Goal: Check status

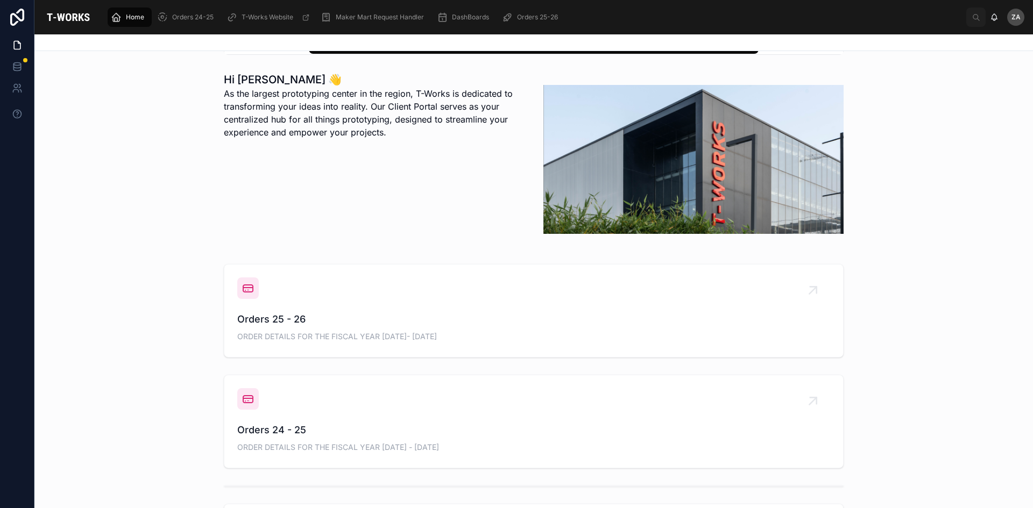
scroll to position [269, 0]
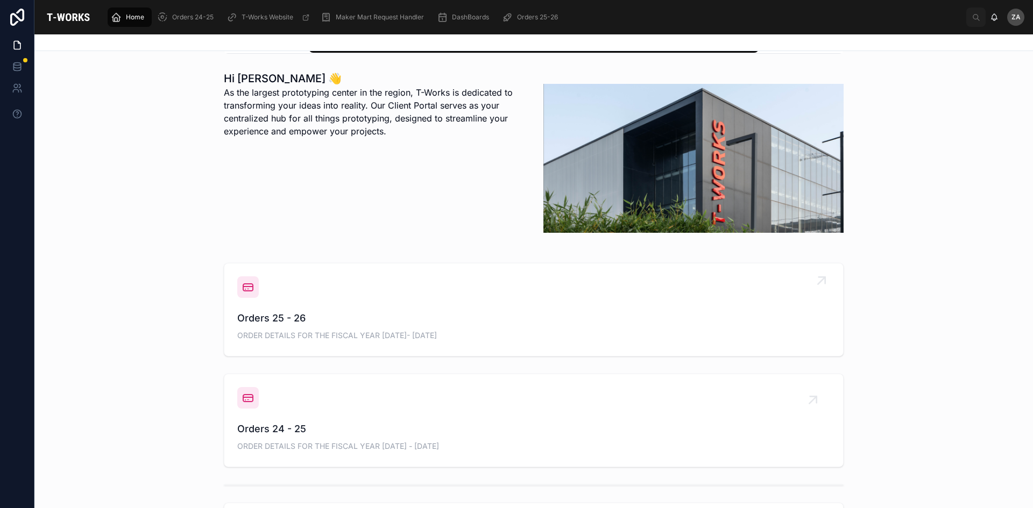
click at [299, 324] on span "Orders 25 - 26" at bounding box center [533, 318] width 593 height 15
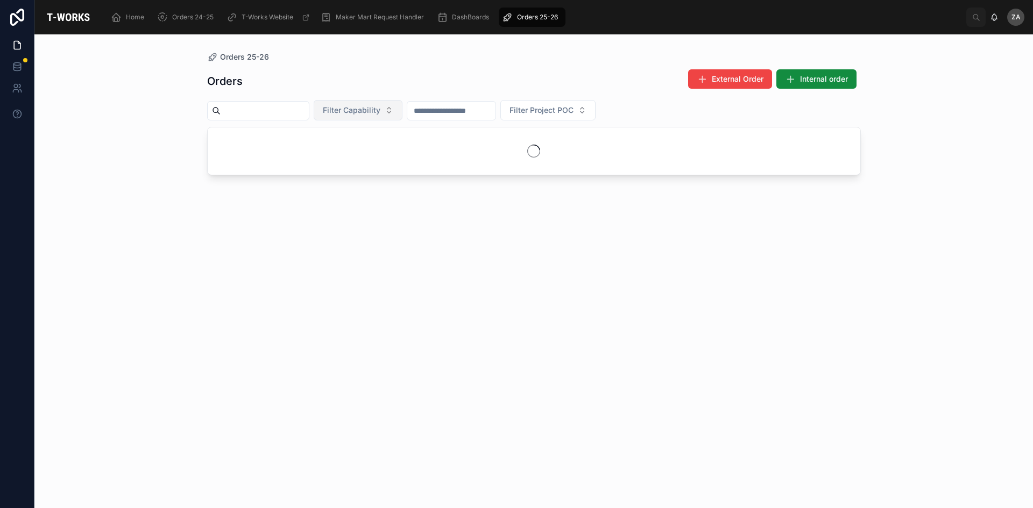
click at [402, 112] on button "Filter Capability" at bounding box center [358, 110] width 89 height 20
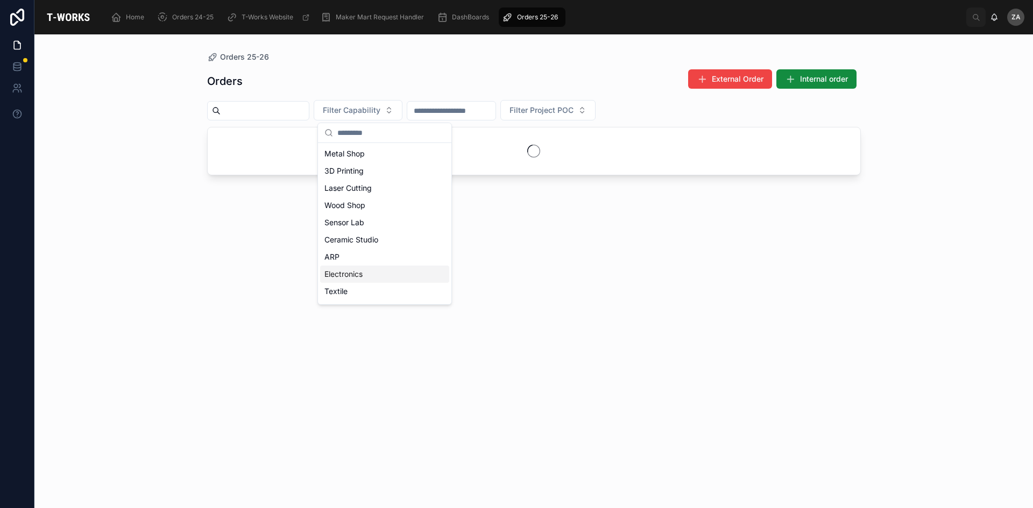
click at [340, 272] on div "Electronics" at bounding box center [384, 274] width 129 height 17
click at [605, 245] on div "Orders External Order Internal order Electronics Filter Project POC" at bounding box center [533, 278] width 653 height 433
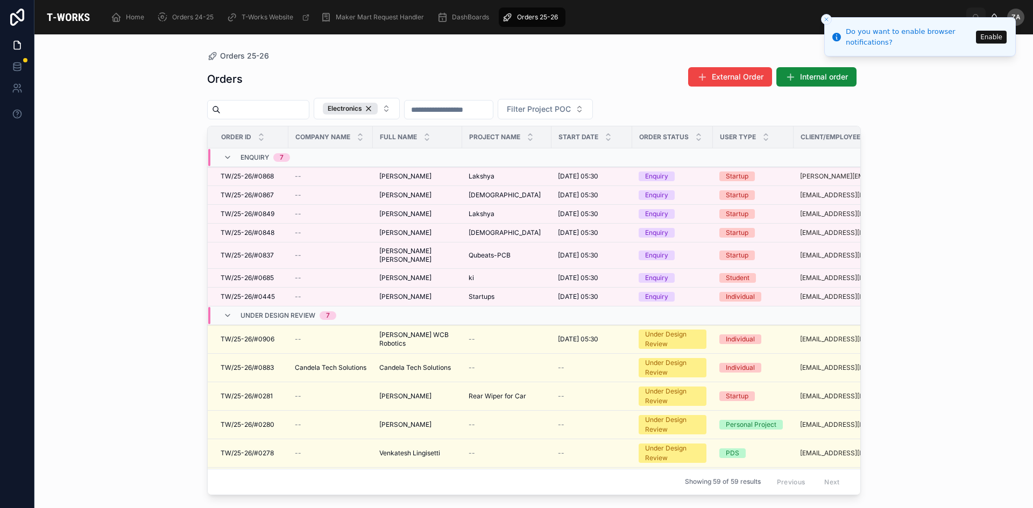
click at [980, 169] on div "Orders 25-26 Orders External Order Internal order Electronics Filter Project PO…" at bounding box center [533, 271] width 998 height 474
click at [824, 17] on icon "Close toast" at bounding box center [826, 19] width 6 height 6
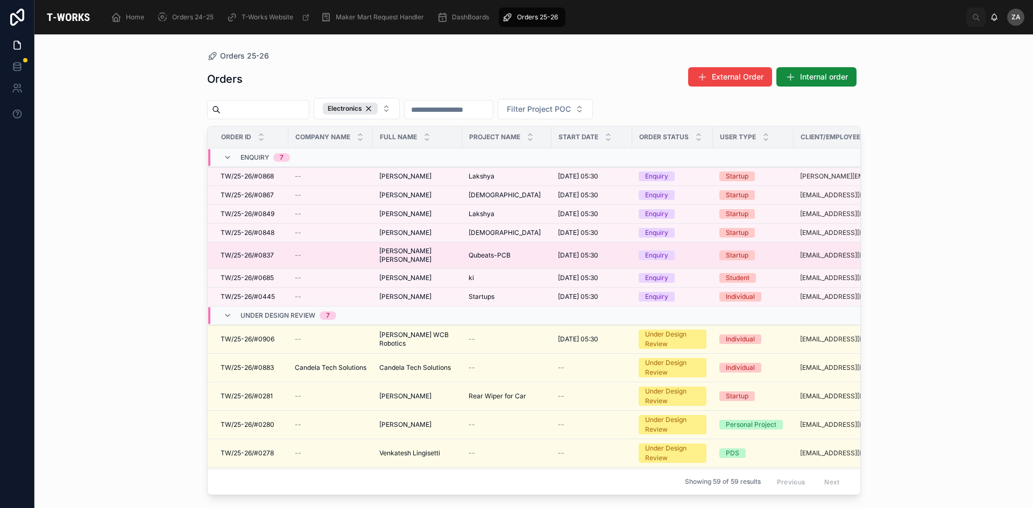
click at [470, 264] on td "Qubeats-PCB Qubeats-PCB" at bounding box center [506, 256] width 89 height 26
click at [463, 260] on td "Qubeats-PCB Qubeats-PCB" at bounding box center [506, 256] width 89 height 26
click at [508, 257] on span "Qubeats-PCB" at bounding box center [489, 255] width 42 height 9
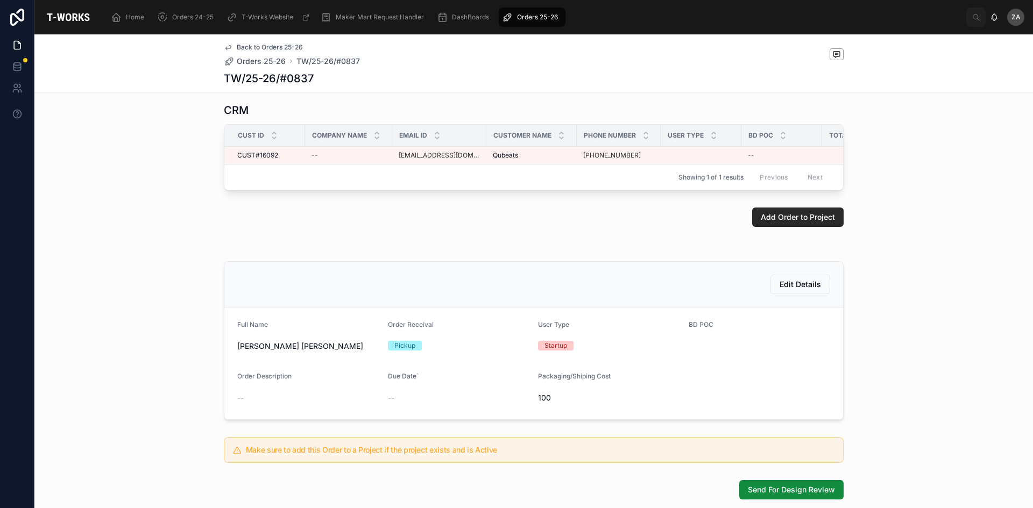
scroll to position [108, 0]
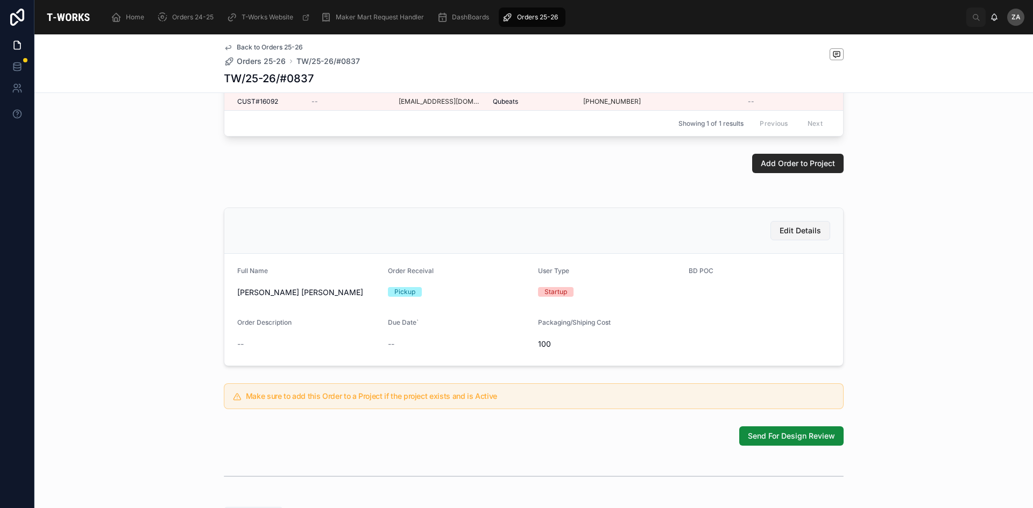
click at [808, 240] on button "Edit Details" at bounding box center [800, 230] width 60 height 19
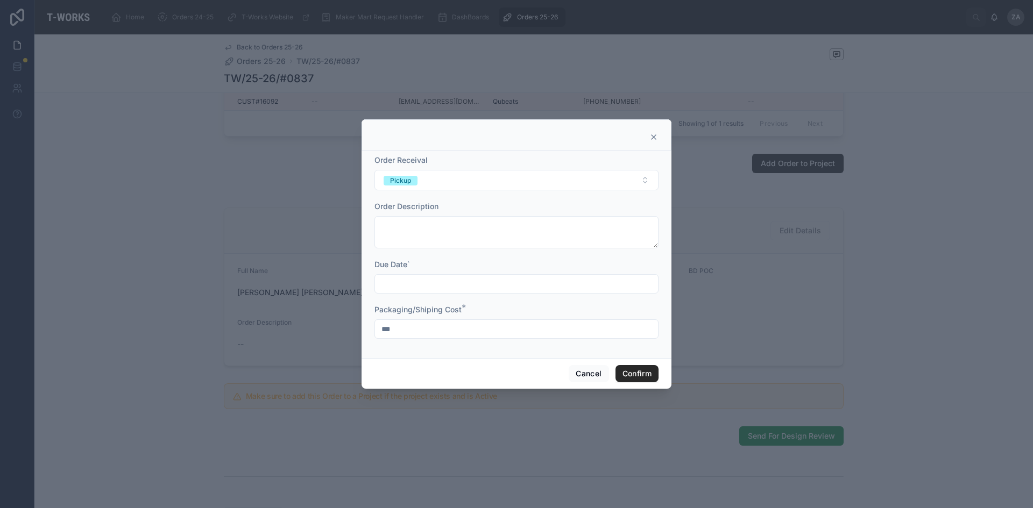
click at [443, 334] on input "***" at bounding box center [516, 329] width 283 height 15
click at [587, 370] on button "Cancel" at bounding box center [588, 373] width 40 height 17
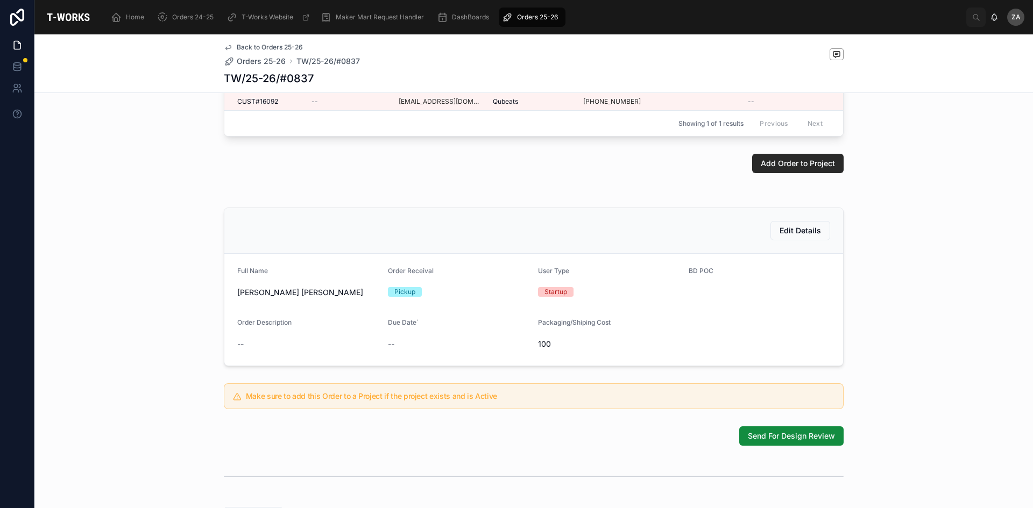
scroll to position [215, 0]
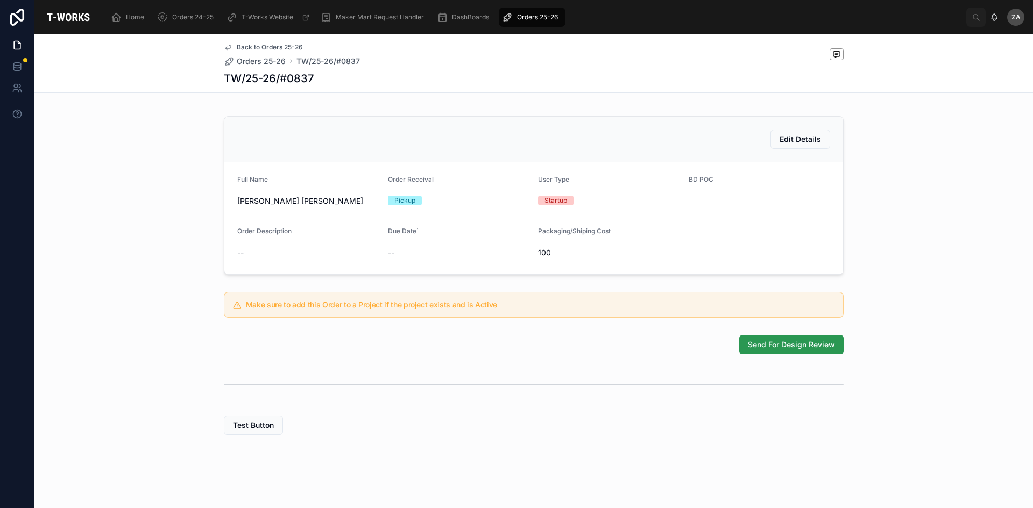
click at [754, 347] on span "Send For Design Review" at bounding box center [791, 344] width 87 height 11
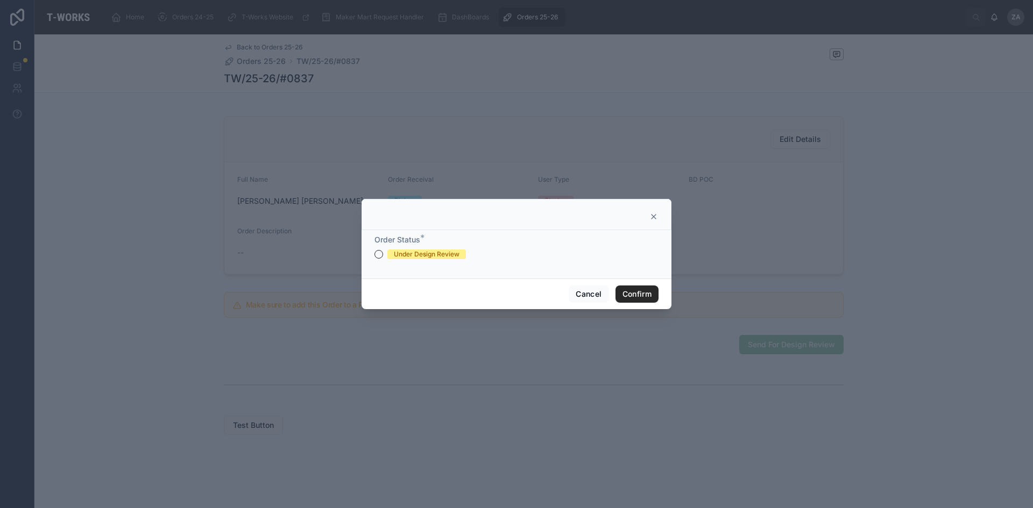
click at [450, 257] on div "Under Design Review" at bounding box center [427, 255] width 66 height 10
click at [383, 257] on button "Under Design Review" at bounding box center [378, 254] width 9 height 9
click at [645, 297] on button "Confirm" at bounding box center [636, 294] width 43 height 17
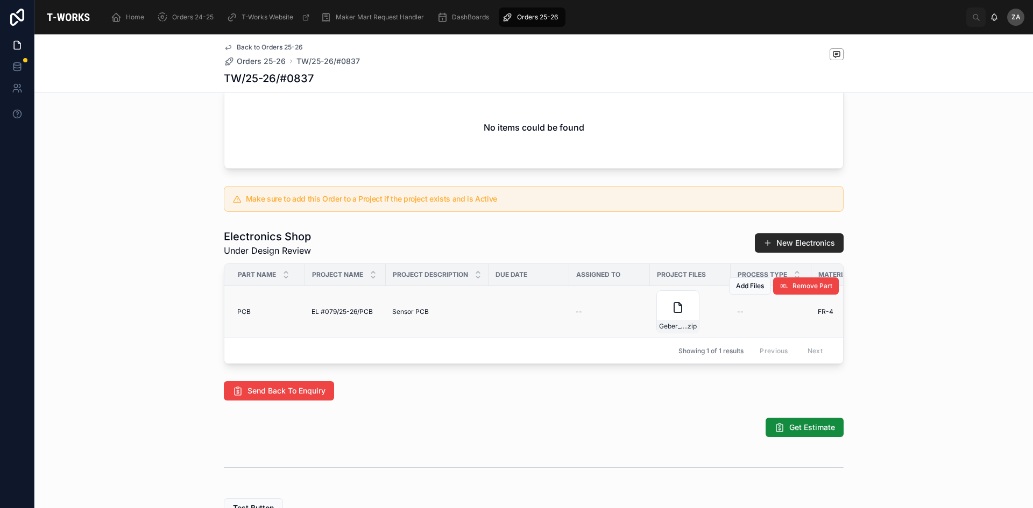
scroll to position [376, 0]
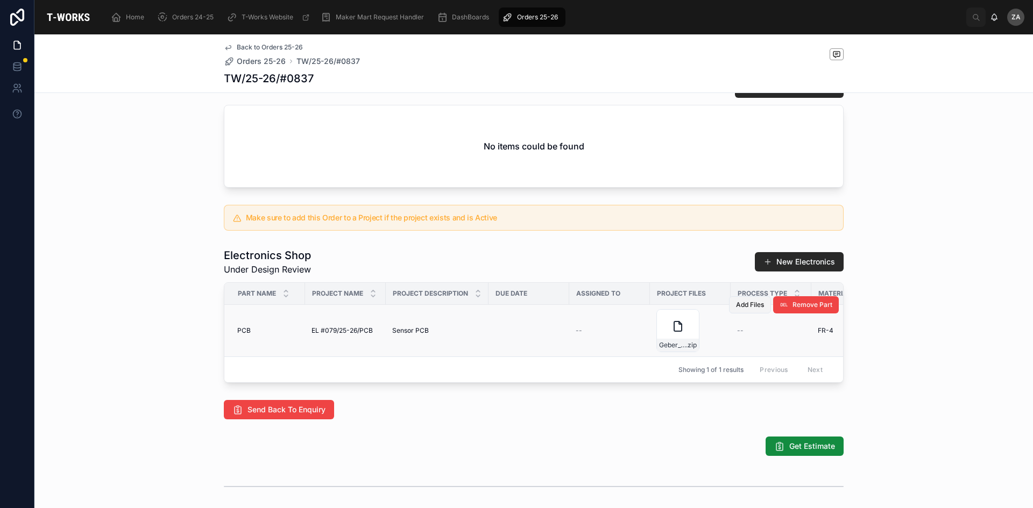
click at [748, 309] on span "Add Files" at bounding box center [750, 305] width 28 height 9
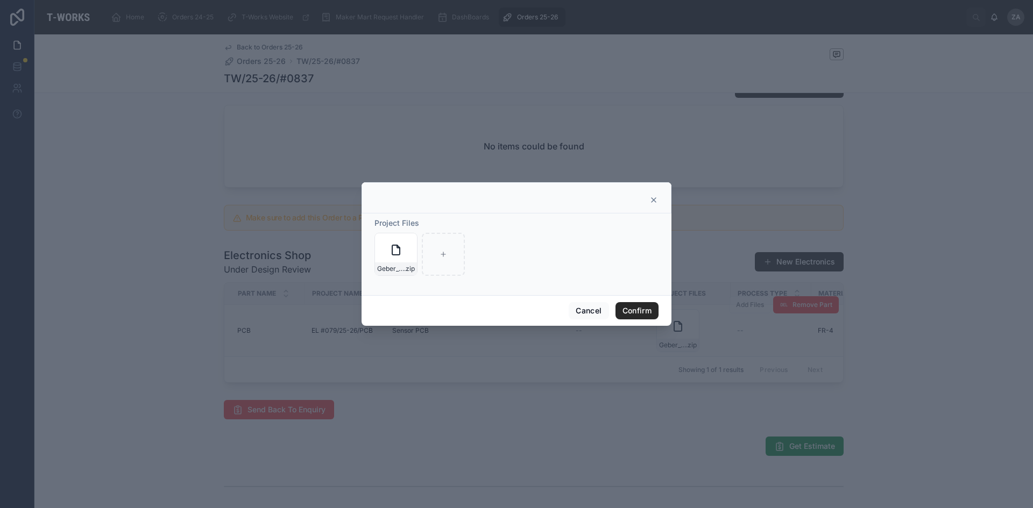
click at [653, 199] on icon at bounding box center [653, 200] width 9 height 9
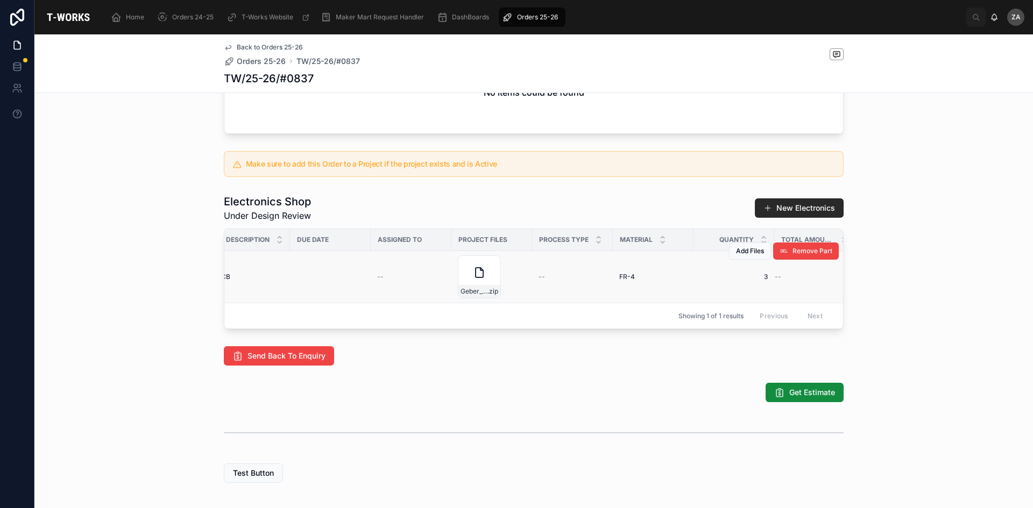
scroll to position [0, 0]
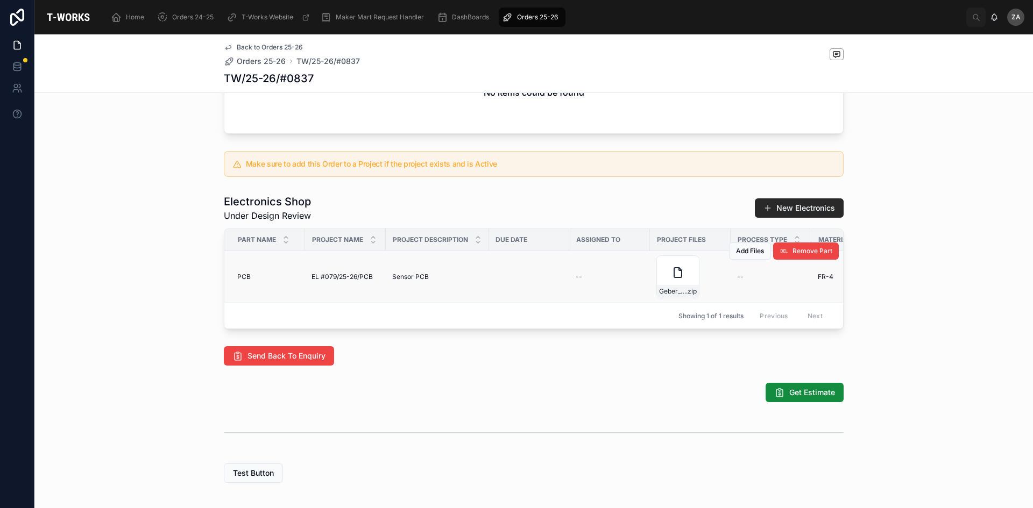
click at [502, 329] on div "Part Name Project Name Project Description Due Date Assigned To Project Files P…" at bounding box center [534, 279] width 620 height 101
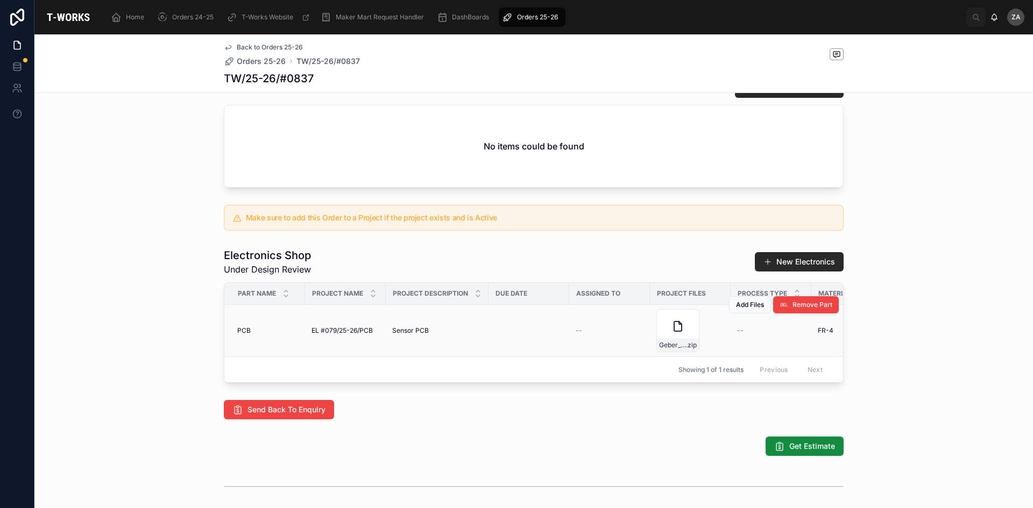
scroll to position [323, 0]
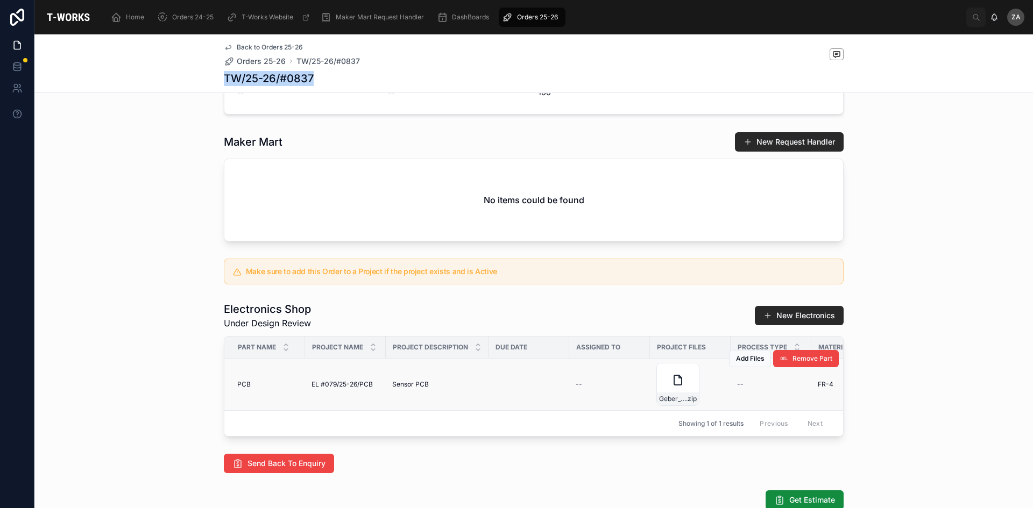
drag, startPoint x: 312, startPoint y: 79, endPoint x: 219, endPoint y: 82, distance: 93.1
click at [224, 82] on div "TW/25-26/#0837" at bounding box center [534, 78] width 620 height 15
click at [168, 151] on div "Maker Mart New Request Handler No items could be found" at bounding box center [533, 186] width 998 height 118
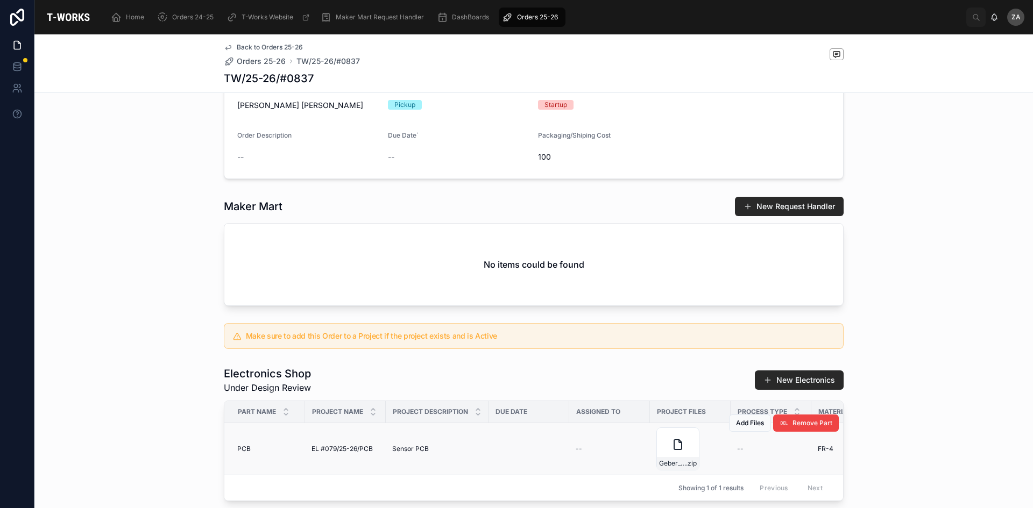
scroll to position [376, 0]
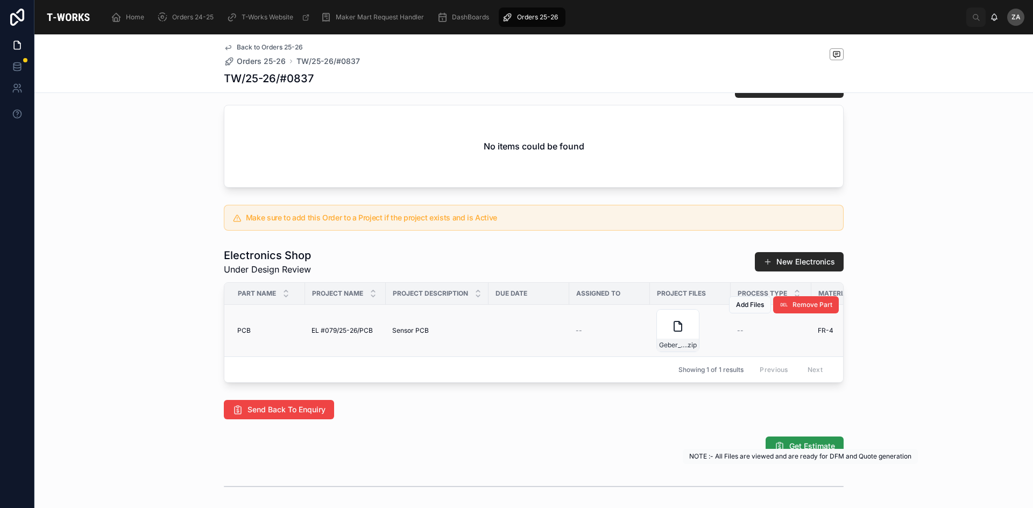
click at [817, 452] on span "Get Estimate" at bounding box center [812, 446] width 46 height 11
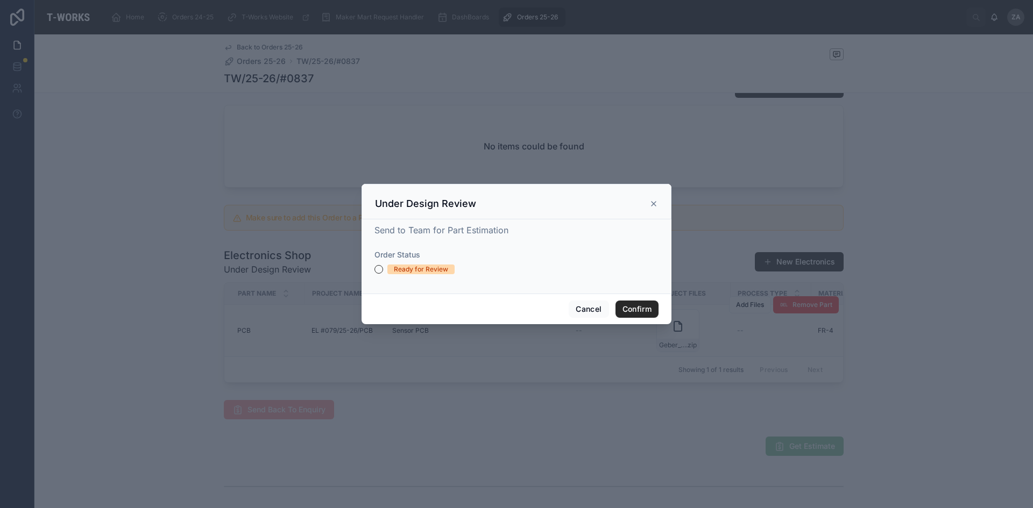
click at [400, 266] on div "Ready for Review" at bounding box center [421, 270] width 54 height 10
click at [383, 266] on button "Ready for Review" at bounding box center [378, 269] width 9 height 9
click at [638, 304] on button "Confirm" at bounding box center [636, 309] width 43 height 17
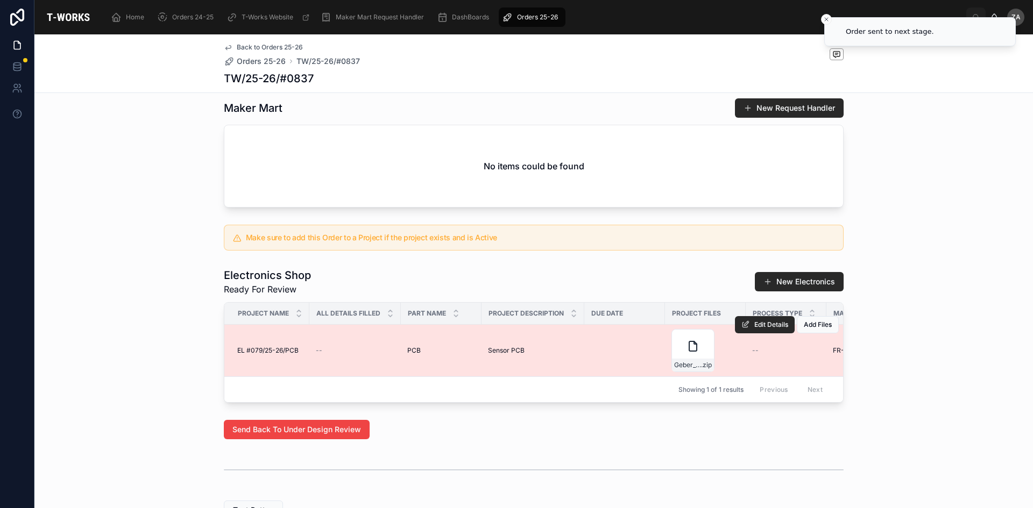
scroll to position [323, 0]
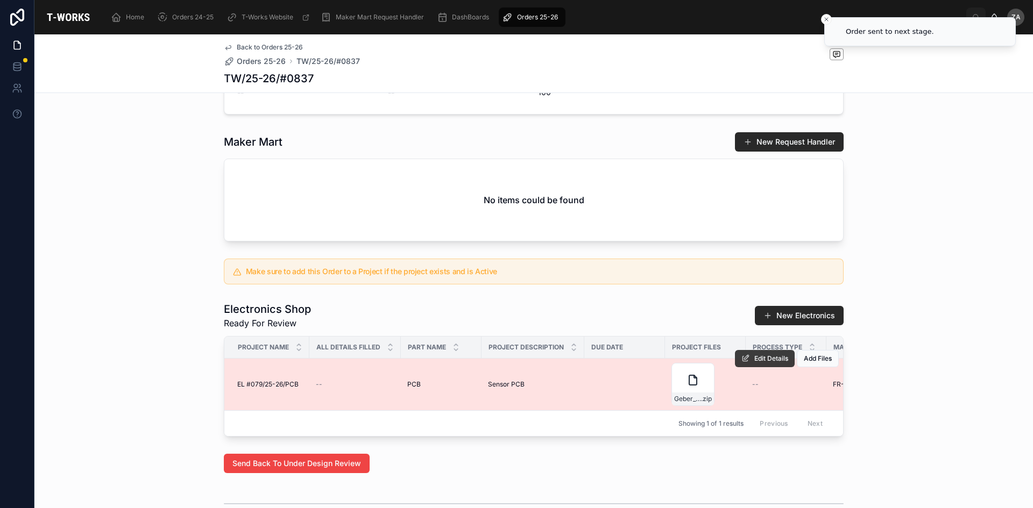
click at [754, 363] on span "Edit Details" at bounding box center [771, 358] width 34 height 9
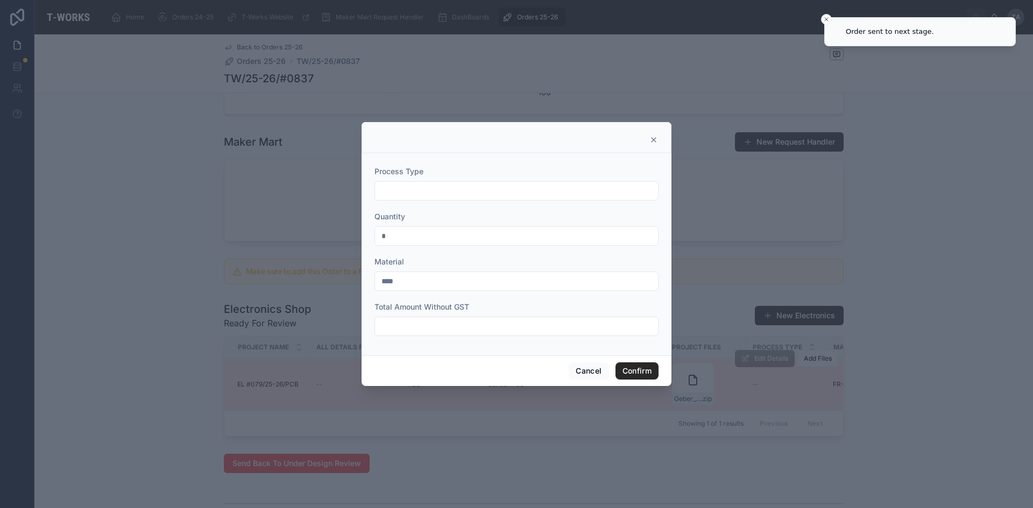
click at [450, 331] on input "text" at bounding box center [516, 326] width 283 height 15
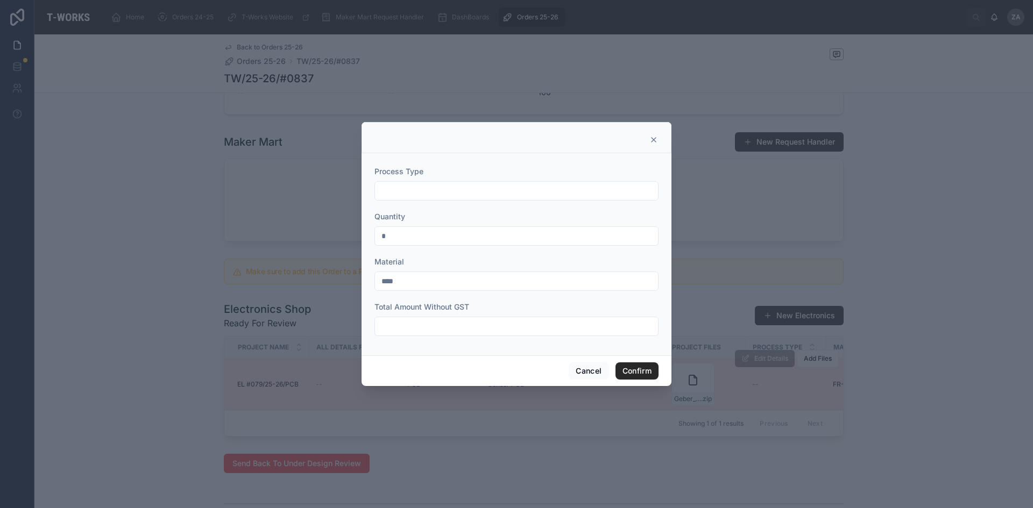
click at [499, 193] on input "text" at bounding box center [516, 190] width 283 height 15
click at [477, 330] on input "text" at bounding box center [516, 326] width 283 height 15
click at [656, 143] on icon at bounding box center [653, 140] width 9 height 9
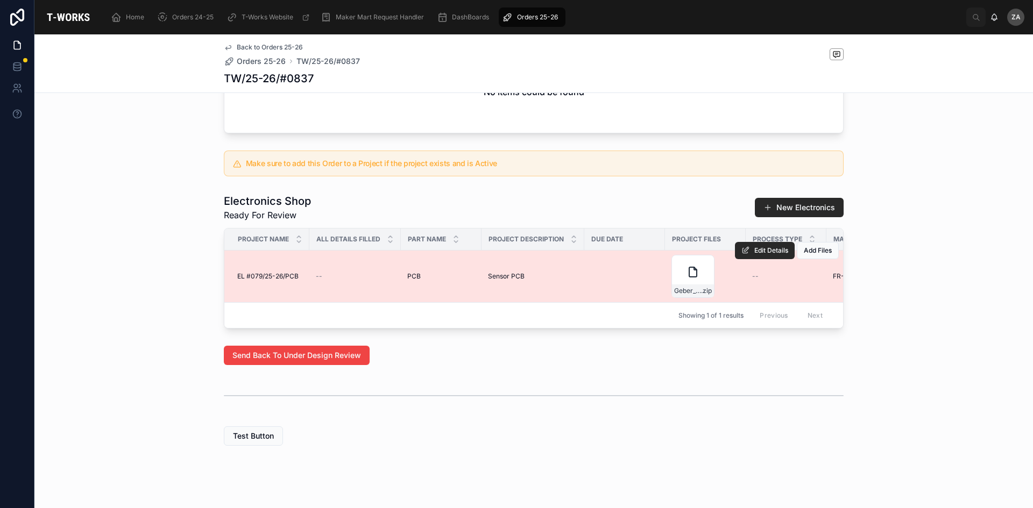
scroll to position [412, 0]
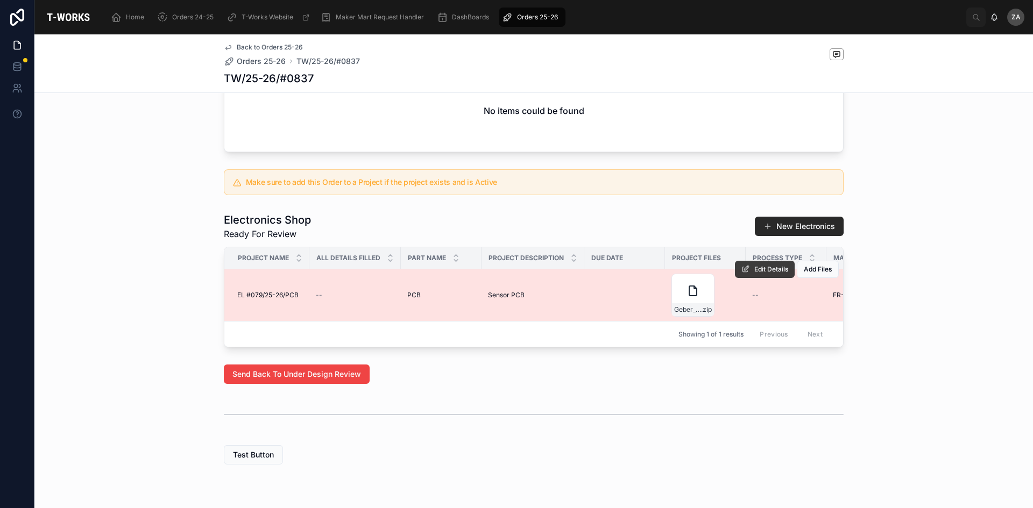
click at [767, 274] on span "Edit Details" at bounding box center [771, 269] width 34 height 9
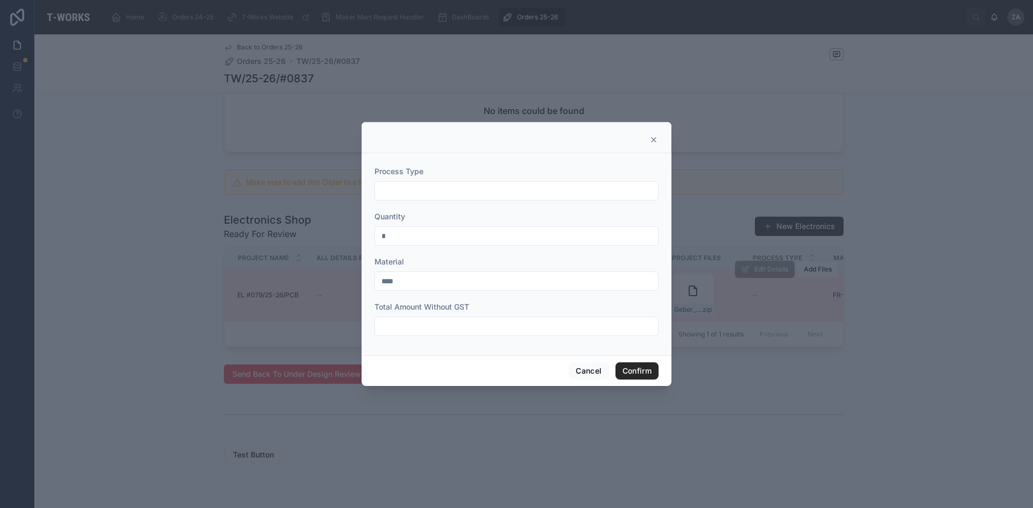
click at [649, 142] on icon at bounding box center [653, 140] width 9 height 9
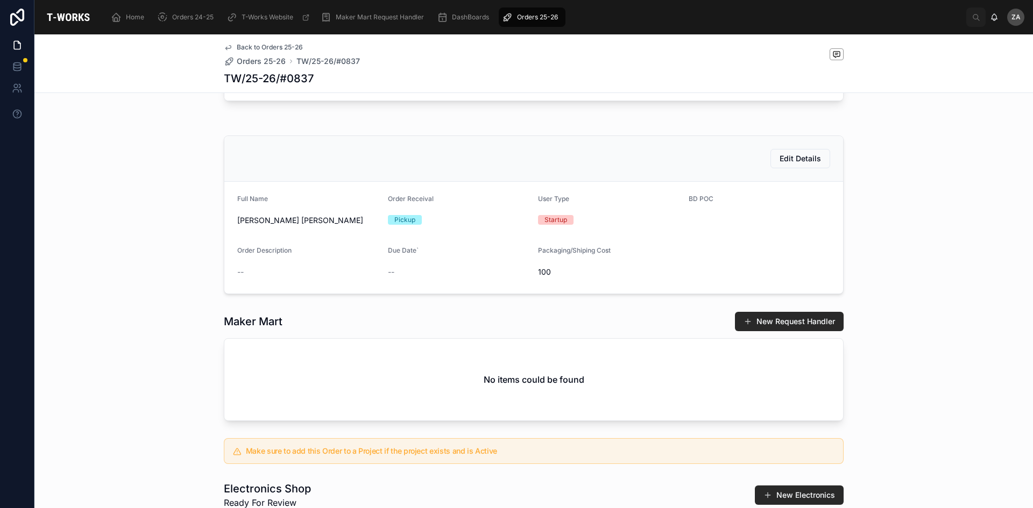
scroll to position [0, 0]
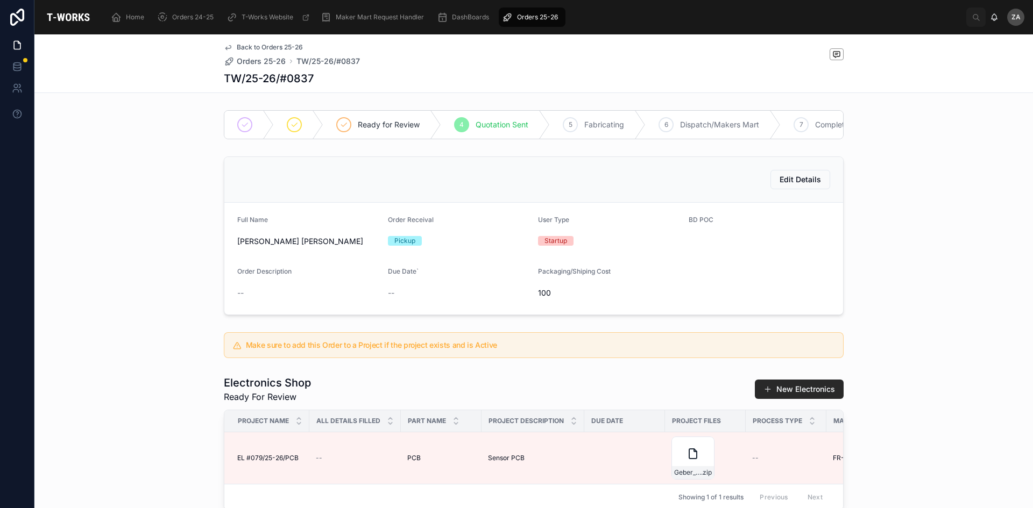
scroll to position [269, 0]
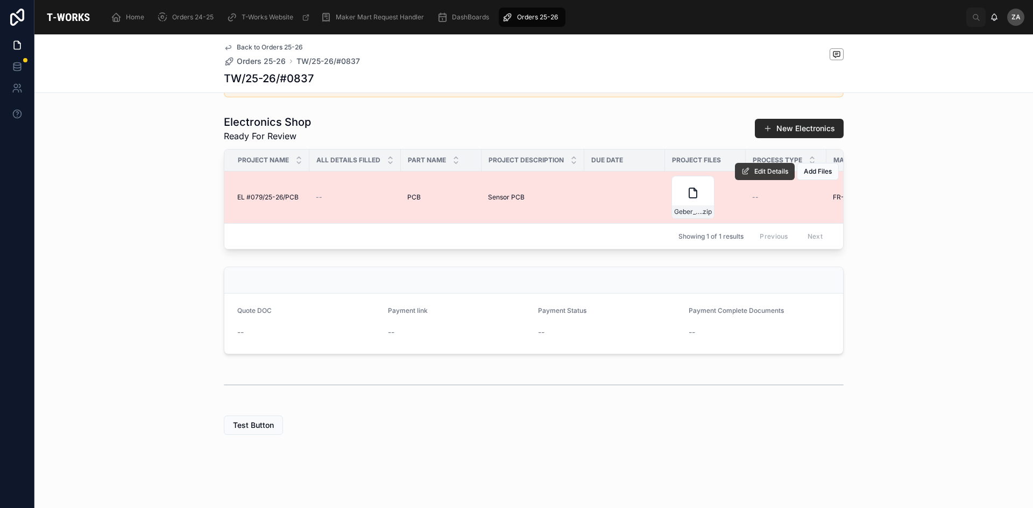
click at [746, 176] on button "Edit Details" at bounding box center [765, 171] width 60 height 17
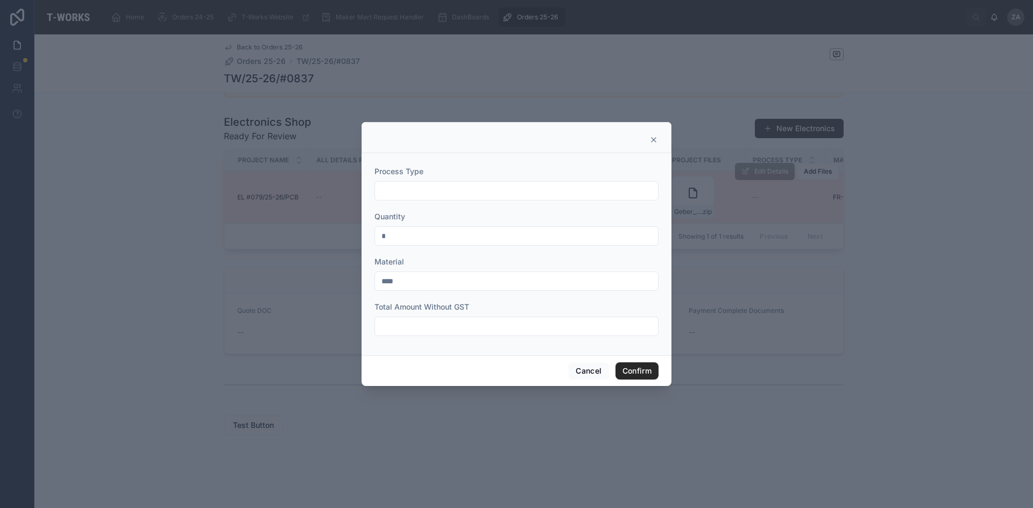
click at [482, 323] on input "text" at bounding box center [516, 326] width 283 height 15
click at [486, 353] on div "Process Type Quantity * Material **** Total Amount Without GST" at bounding box center [516, 254] width 310 height 202
click at [471, 346] on form "Process Type Quantity * Material **** Total Amount Without GST" at bounding box center [516, 252] width 284 height 189
click at [652, 141] on icon at bounding box center [653, 140] width 9 height 9
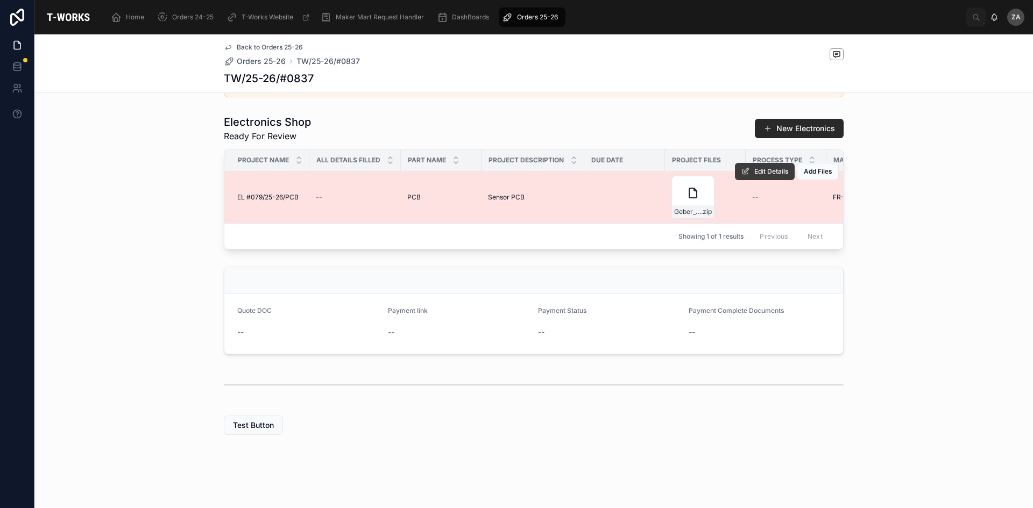
click at [754, 174] on span "Edit Details" at bounding box center [771, 171] width 34 height 9
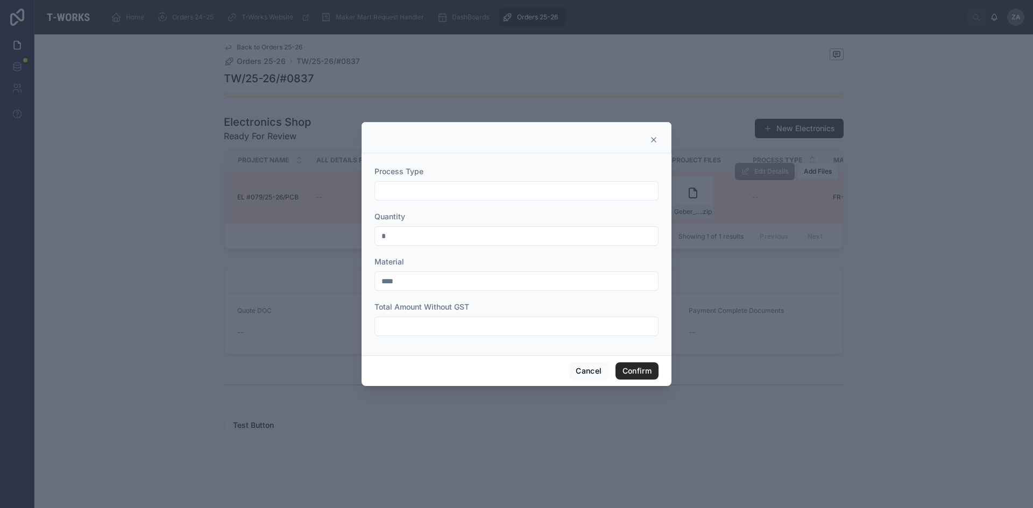
click at [655, 140] on icon at bounding box center [653, 140] width 9 height 9
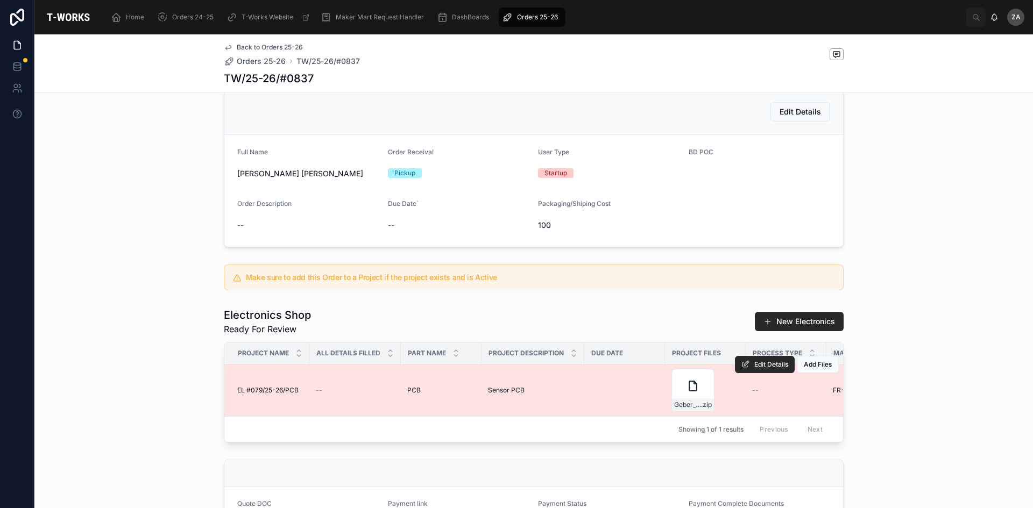
scroll to position [0, 0]
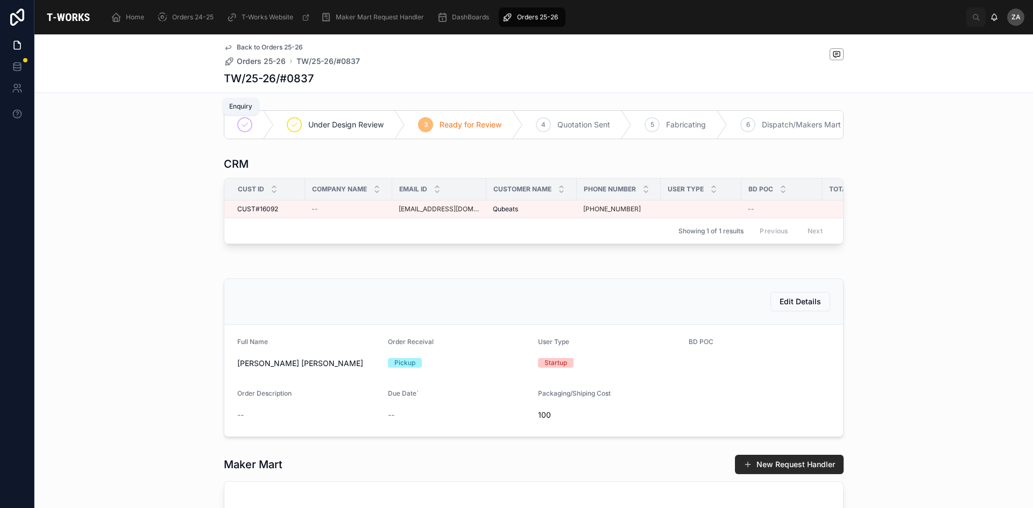
click at [241, 122] on icon at bounding box center [244, 124] width 9 height 9
click at [246, 128] on div at bounding box center [244, 124] width 15 height 15
click at [317, 130] on span "Under Design Review" at bounding box center [345, 124] width 75 height 11
click at [317, 126] on span "Under Design Review" at bounding box center [345, 124] width 75 height 11
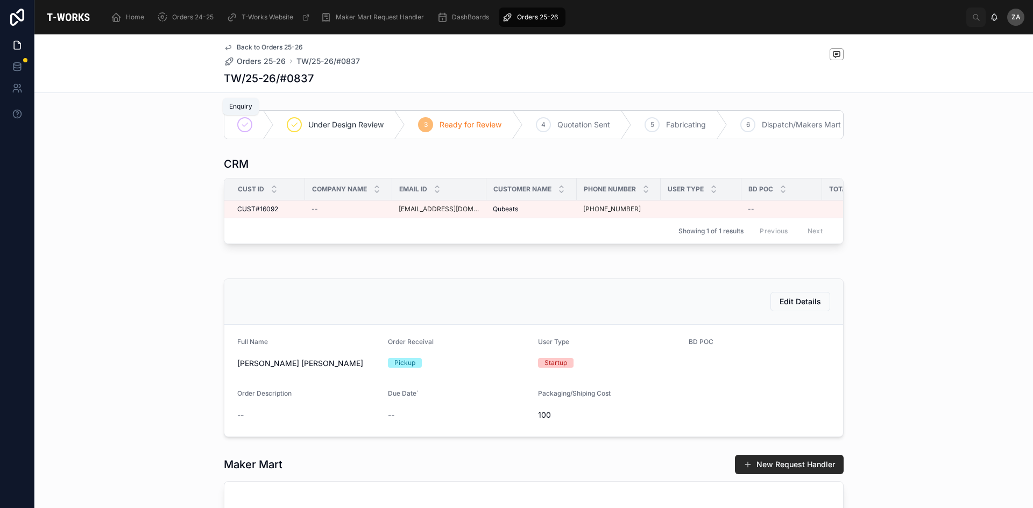
click at [244, 119] on div at bounding box center [244, 124] width 15 height 15
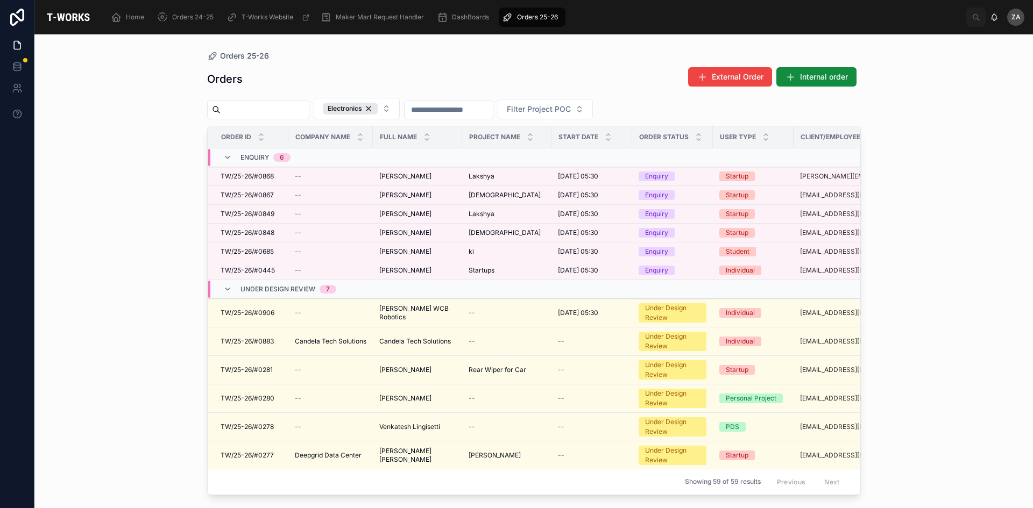
click at [250, 108] on input "text" at bounding box center [265, 109] width 88 height 15
paste input "**********"
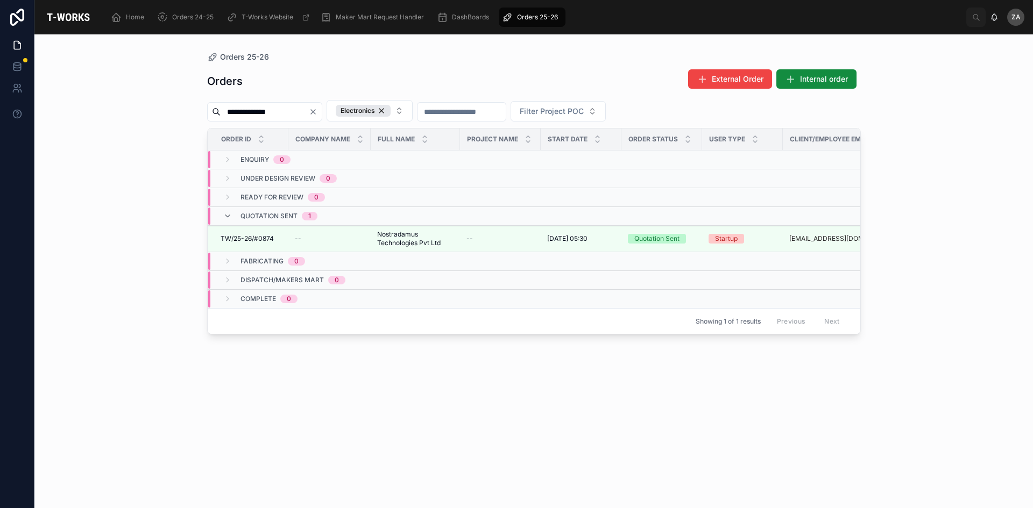
type input "**********"
click at [317, 112] on icon "Clear" at bounding box center [313, 112] width 9 height 9
click at [111, 151] on div "Orders 25-26 Orders External Order Internal order Electronics Filter Project PO…" at bounding box center [533, 271] width 998 height 474
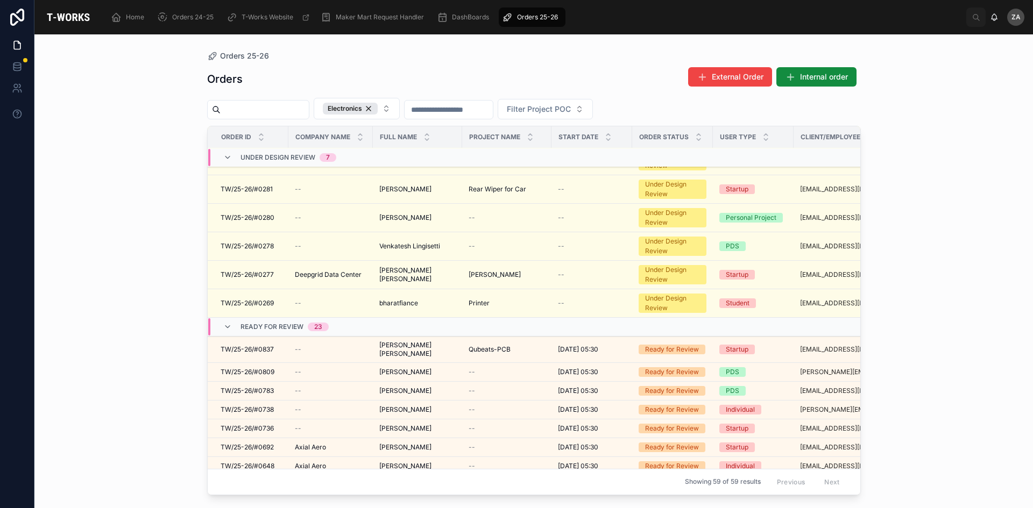
scroll to position [215, 0]
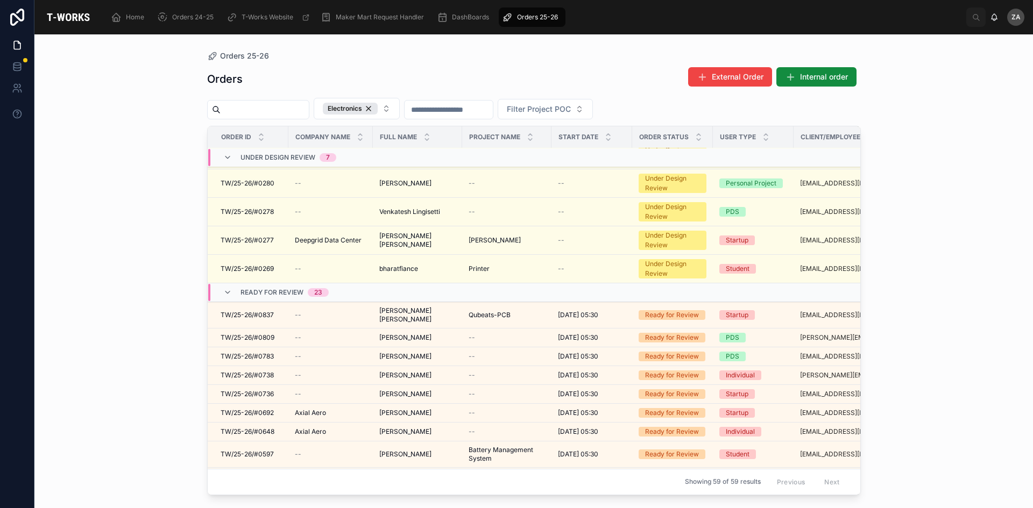
click at [276, 109] on input "text" at bounding box center [265, 109] width 88 height 15
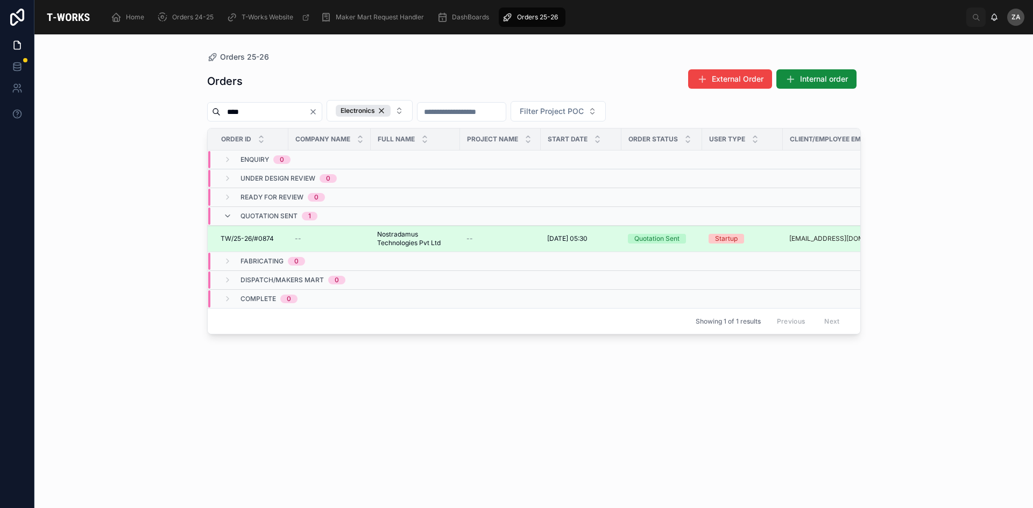
type input "****"
click at [639, 242] on div "Quotation Sent" at bounding box center [656, 239] width 45 height 10
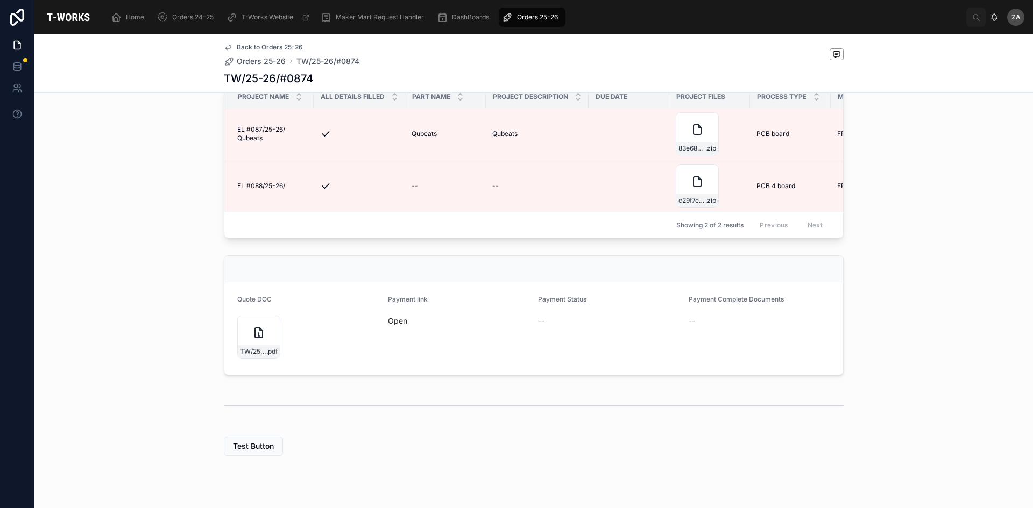
scroll to position [361, 0]
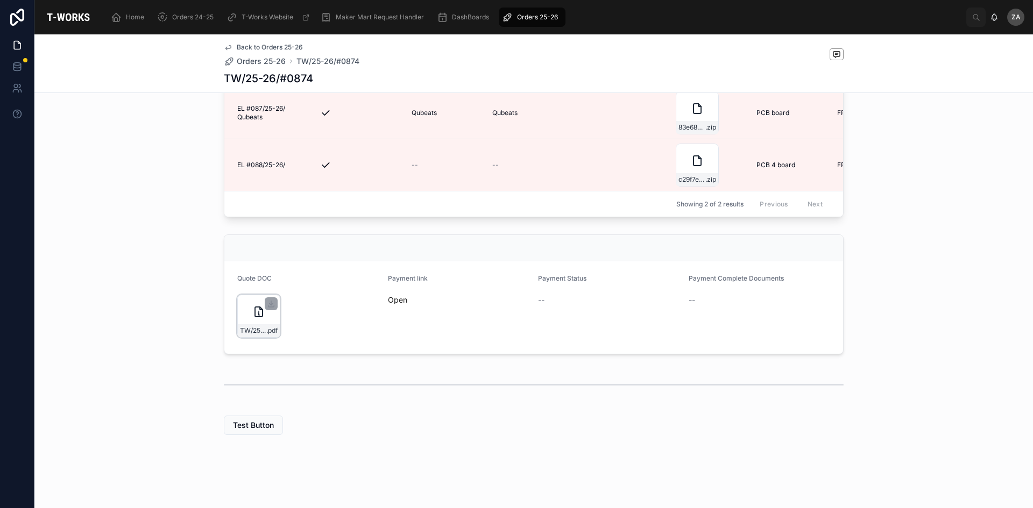
click at [241, 314] on div "TW/25-26/#0874 .pdf" at bounding box center [258, 316] width 43 height 43
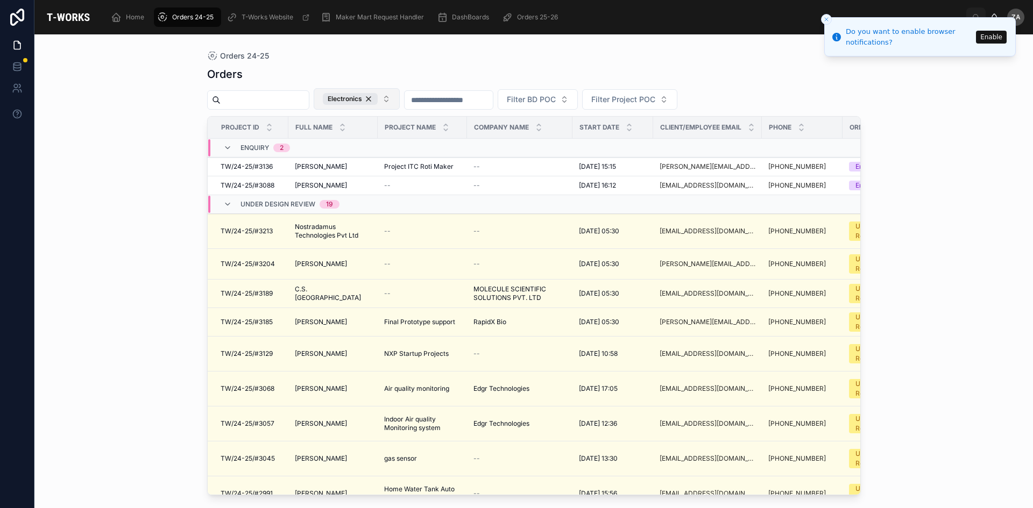
click at [400, 102] on button "Electronics" at bounding box center [357, 99] width 86 height 22
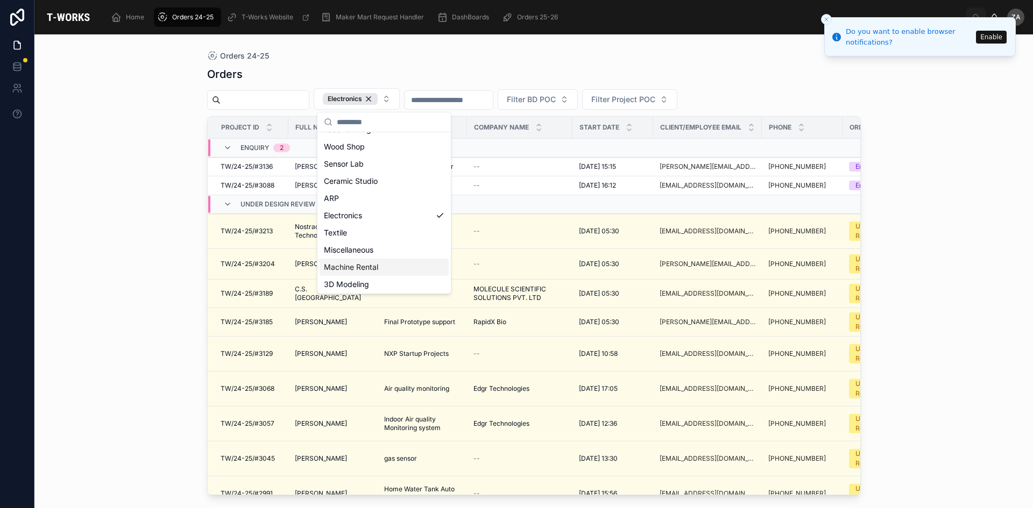
scroll to position [67, 0]
click at [365, 217] on div "Electronics" at bounding box center [383, 213] width 129 height 17
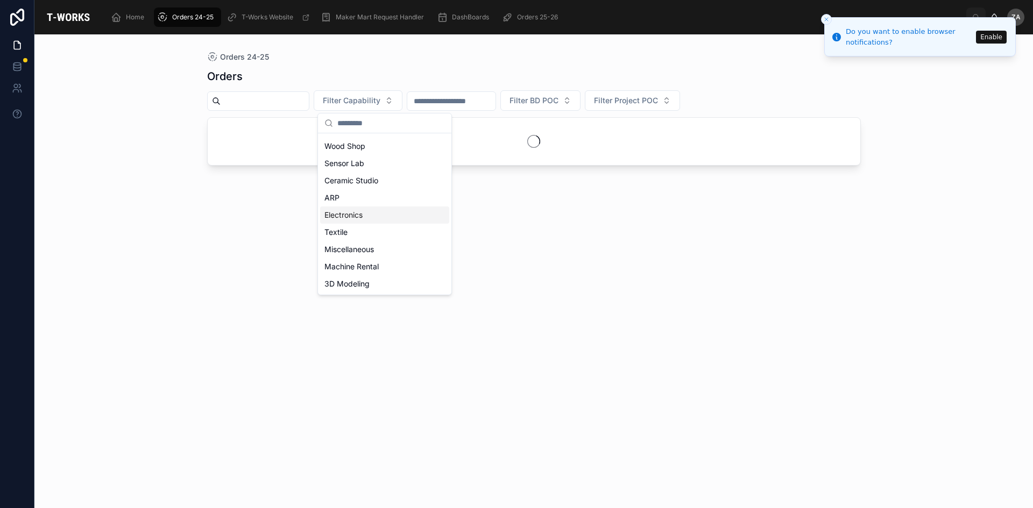
scroll to position [49, 0]
click at [617, 243] on div "Orders Filter Capability Filter BD POC Filter Project POC" at bounding box center [533, 278] width 653 height 433
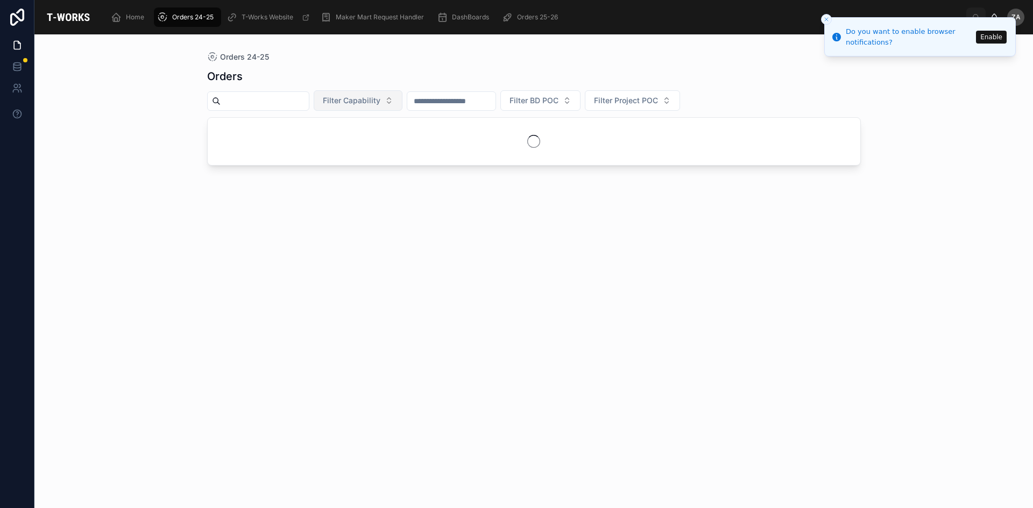
click at [388, 106] on button "Filter Capability" at bounding box center [358, 100] width 89 height 20
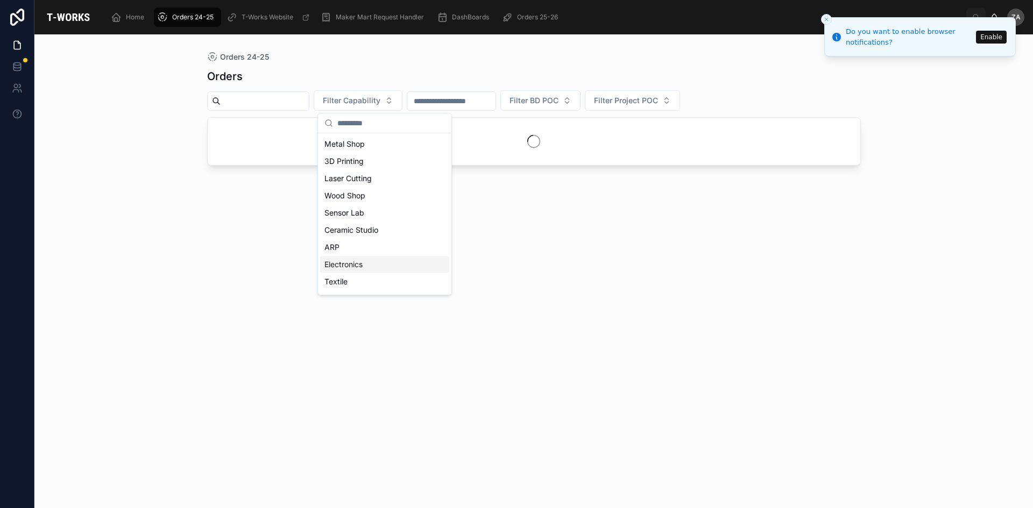
click at [347, 264] on div "Electronics" at bounding box center [384, 264] width 129 height 17
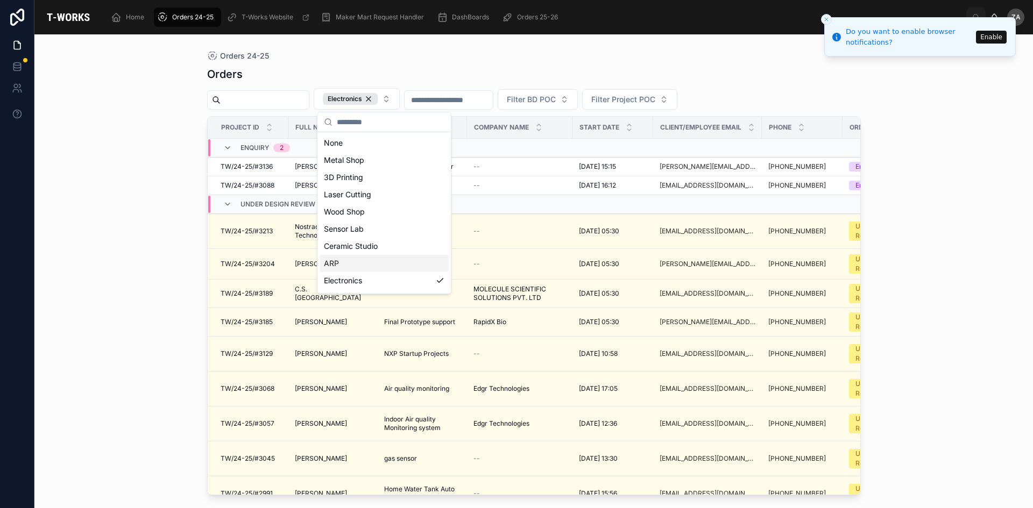
click at [181, 192] on div "Orders 24-25 Orders Electronics Filter BD POC Filter Project POC Project ID Ful…" at bounding box center [533, 271] width 998 height 474
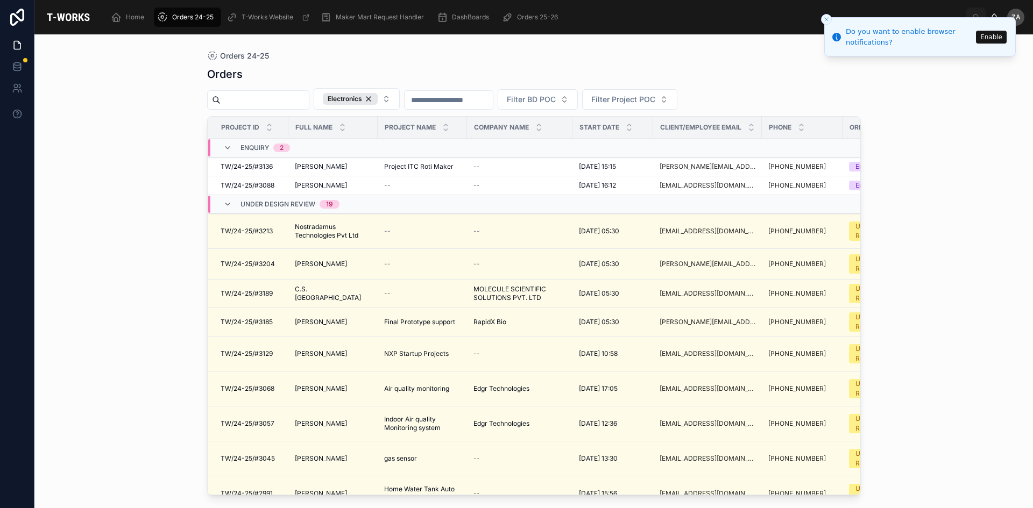
click at [261, 101] on input "text" at bounding box center [265, 100] width 88 height 15
type input "****"
click at [71, 113] on div "Orders 24-25 Orders **** Electronics Filter BD POC Filter Project POC Project I…" at bounding box center [533, 271] width 998 height 474
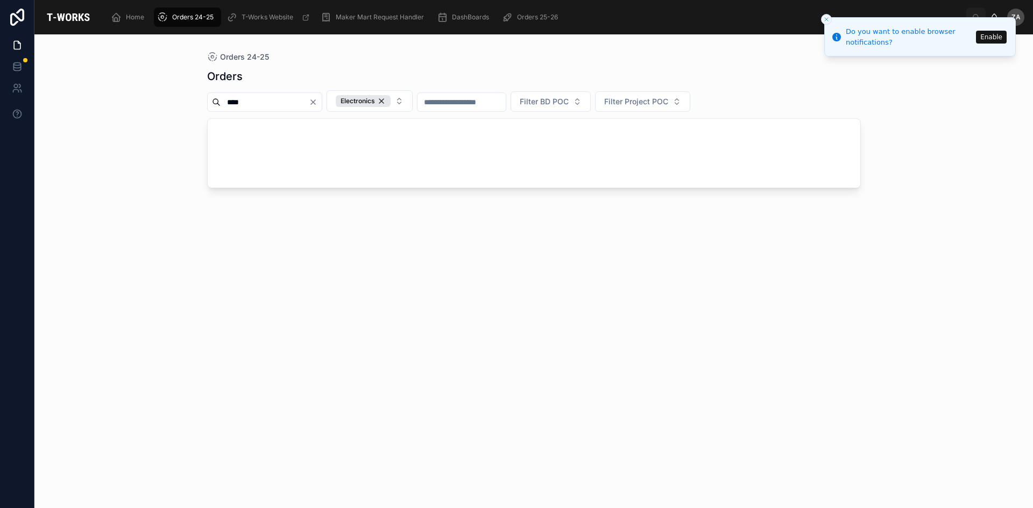
click at [566, 262] on div "Orders **** Electronics Filter BD POC Filter Project POC" at bounding box center [533, 278] width 653 height 433
click at [317, 103] on icon "Clear" at bounding box center [313, 102] width 9 height 9
click at [411, 248] on div "Orders Electronics Filter BD POC Filter Project POC" at bounding box center [533, 278] width 653 height 433
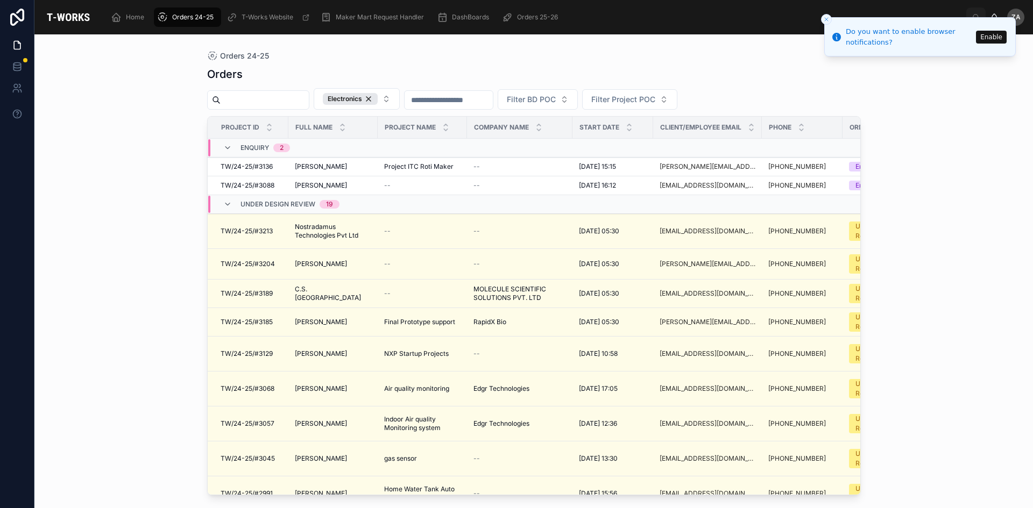
click at [186, 19] on span "Orders 24-25" at bounding box center [192, 17] width 41 height 9
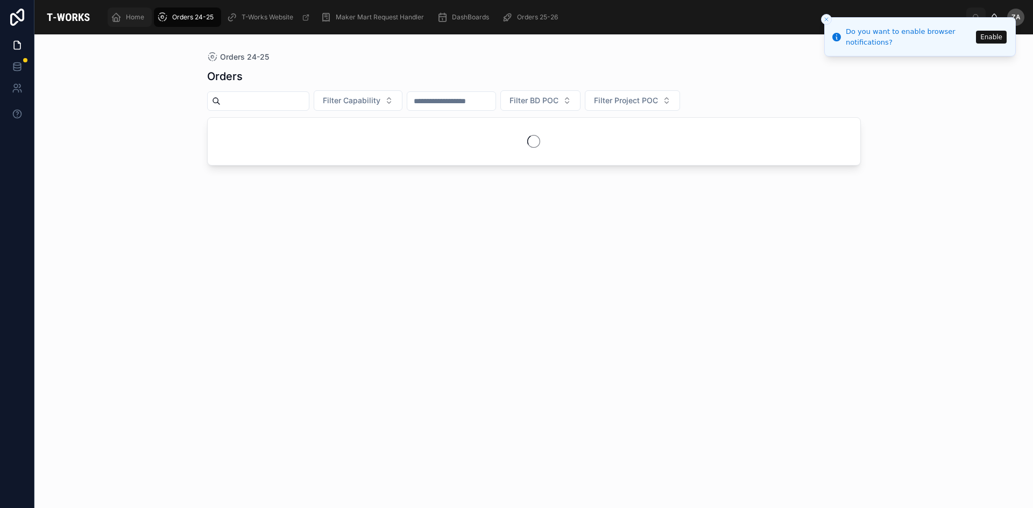
click at [129, 9] on div "Home" at bounding box center [130, 17] width 38 height 17
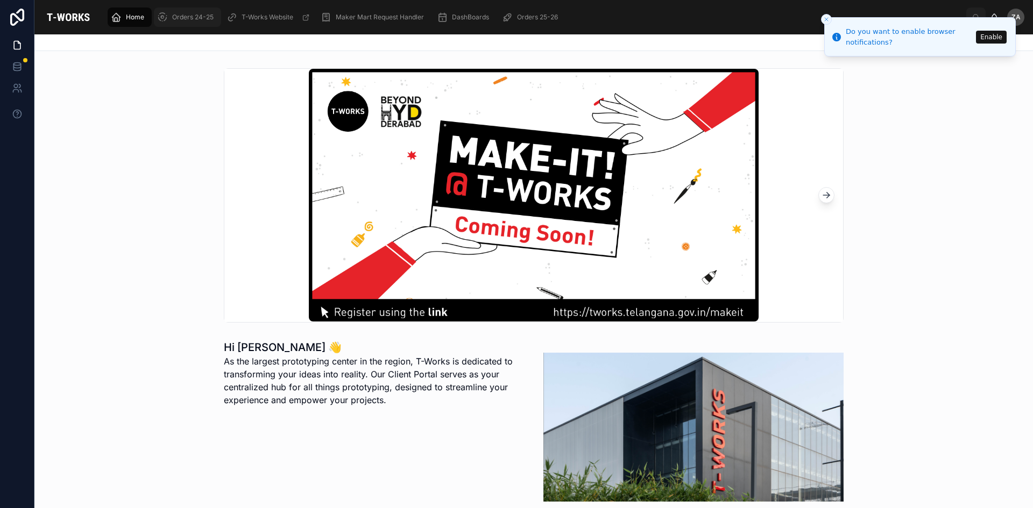
click at [207, 17] on span "Orders 24-25" at bounding box center [192, 17] width 41 height 9
